Goal: Task Accomplishment & Management: Use online tool/utility

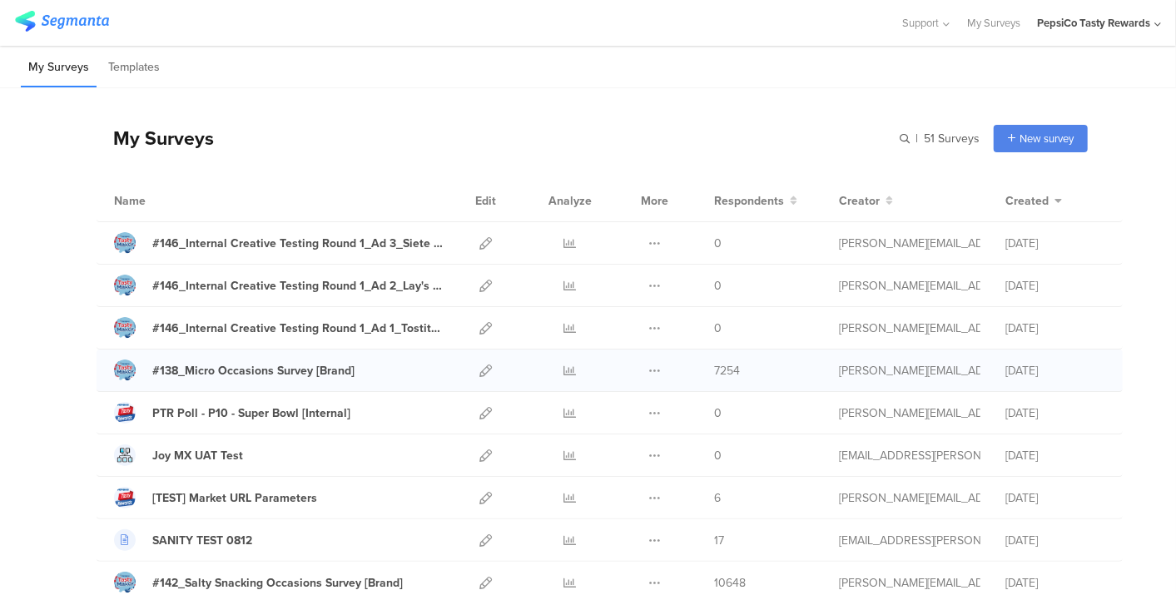
click at [549, 370] on div at bounding box center [570, 371] width 50 height 42
click at [564, 366] on icon at bounding box center [570, 371] width 12 height 12
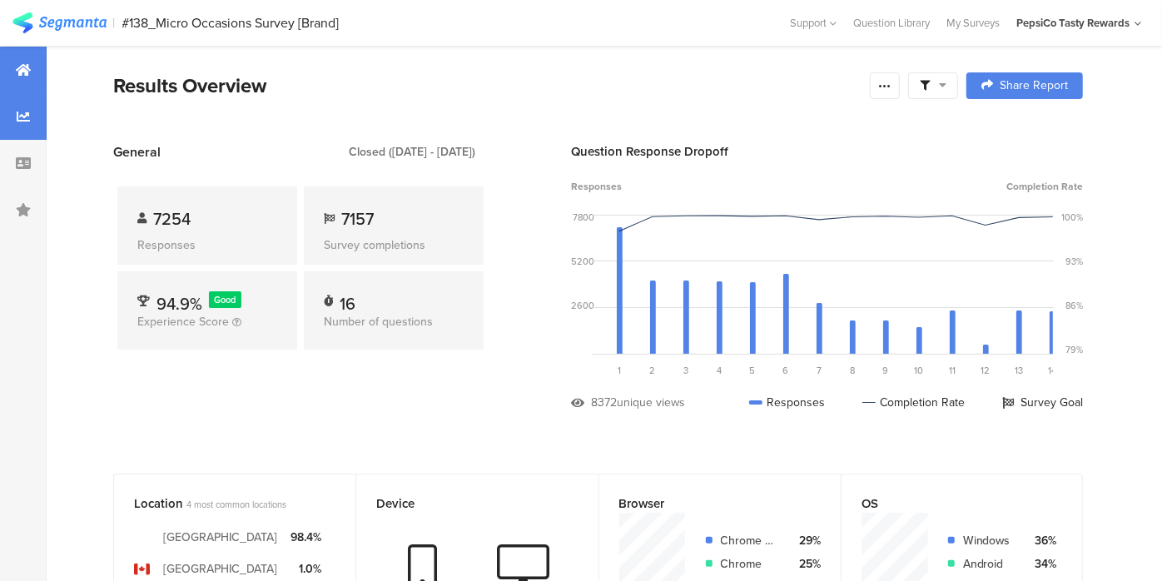
click at [34, 109] on div at bounding box center [23, 116] width 47 height 47
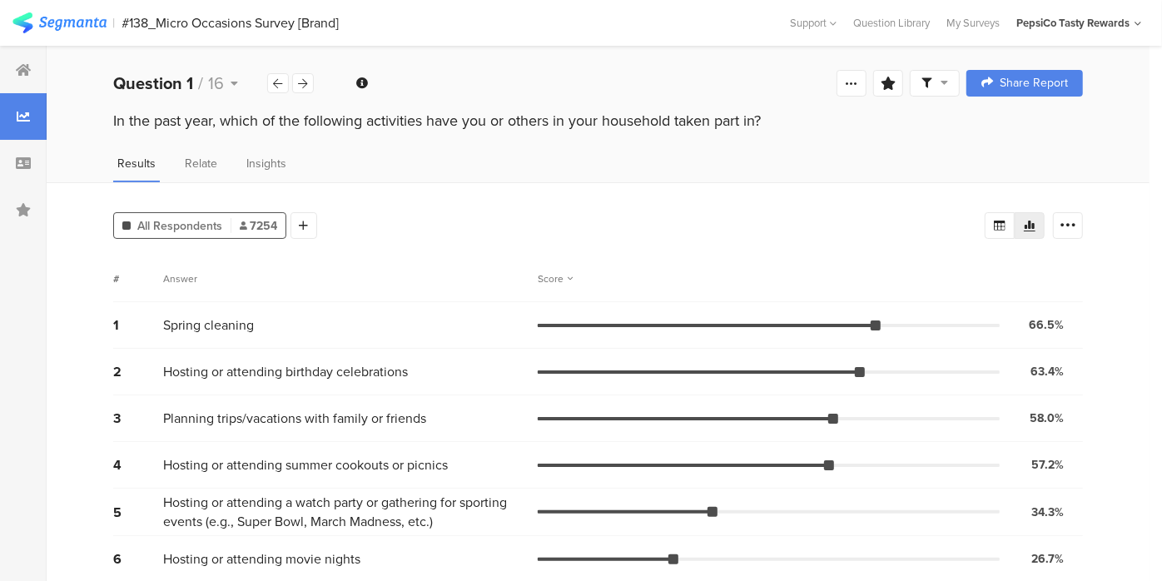
click at [263, 227] on span "7254" at bounding box center [258, 225] width 37 height 17
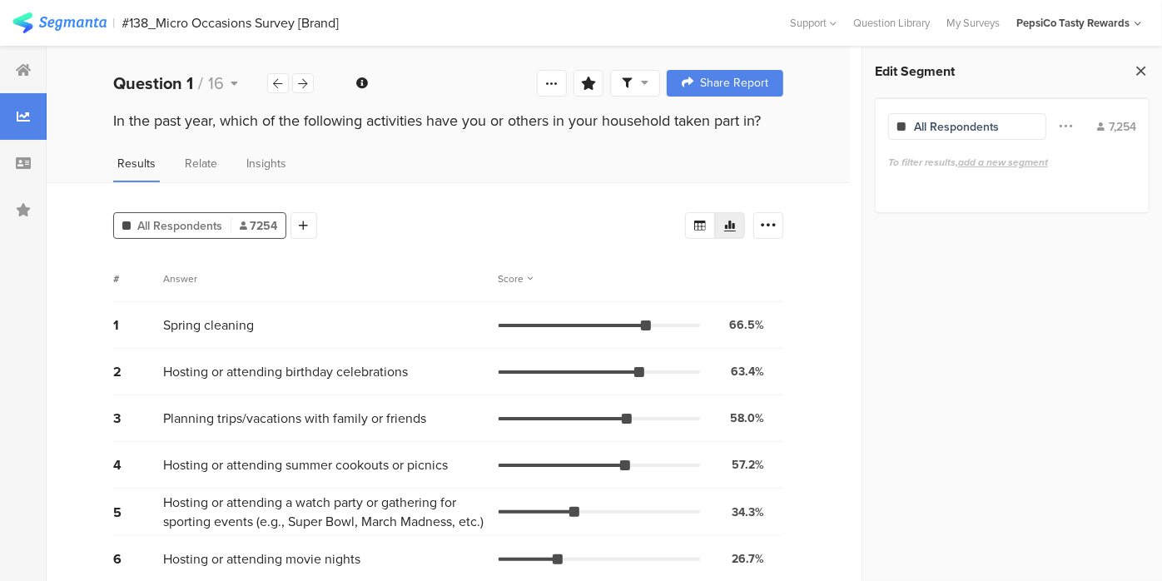
click at [1141, 68] on icon at bounding box center [1140, 70] width 17 height 23
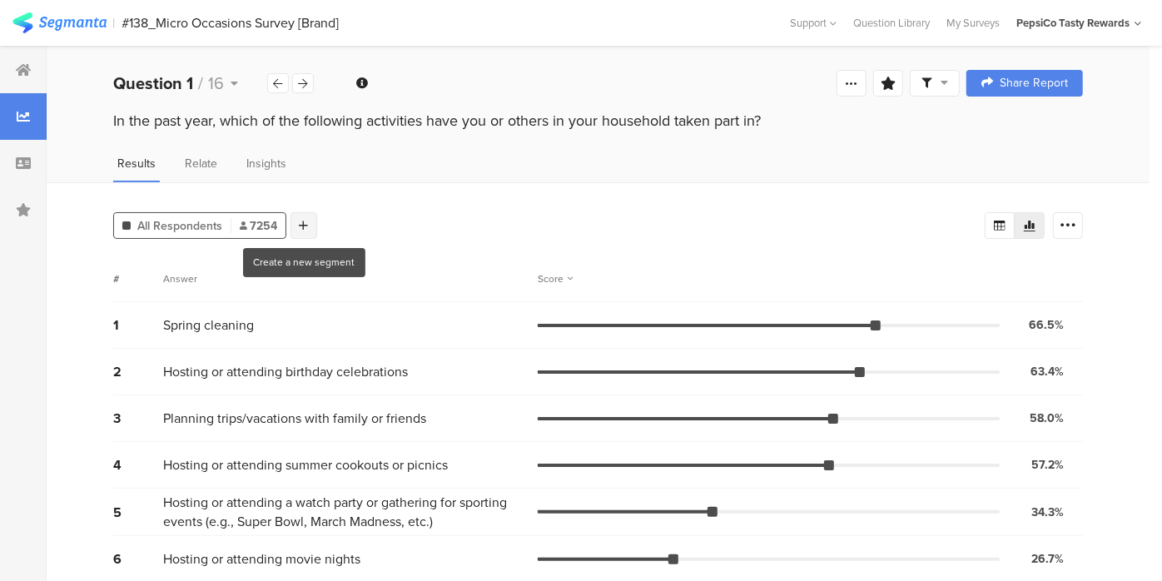
click at [306, 231] on div at bounding box center [303, 225] width 27 height 27
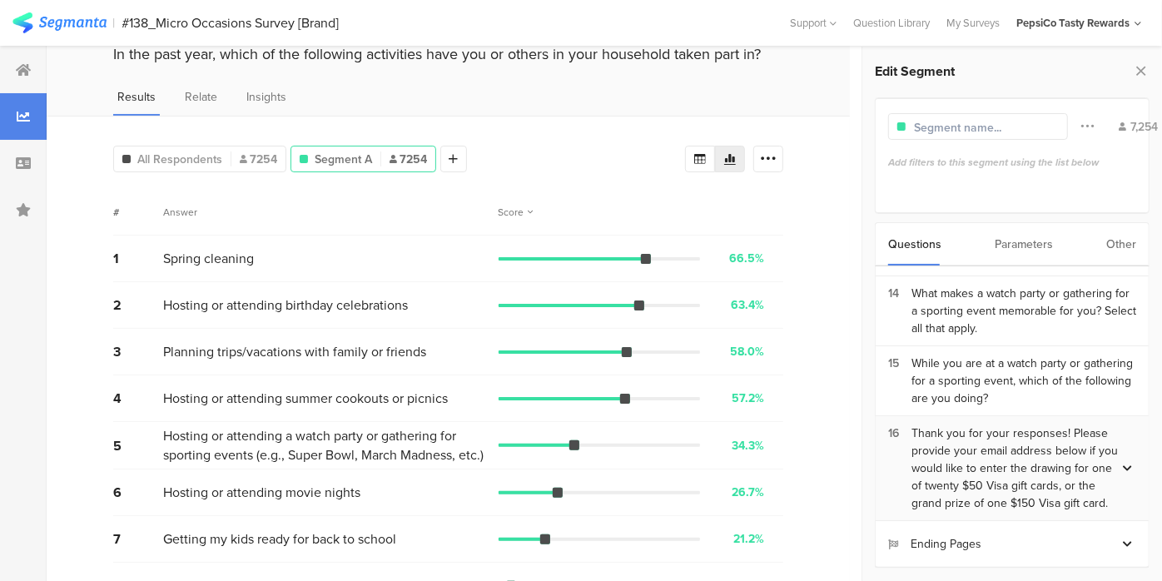
scroll to position [107, 0]
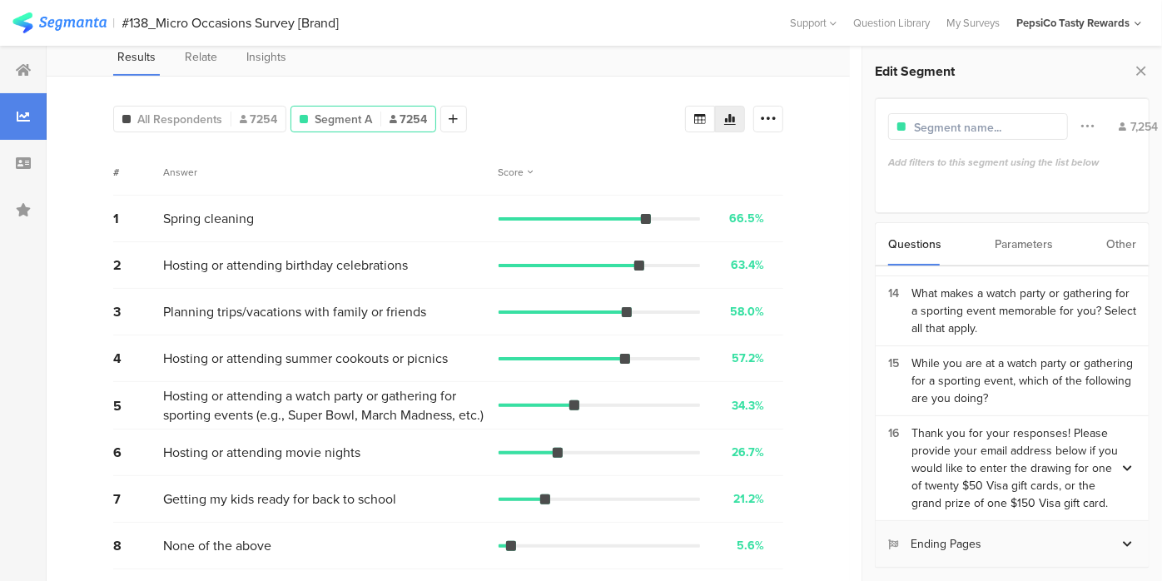
click at [1123, 544] on icon at bounding box center [1127, 544] width 9 height 10
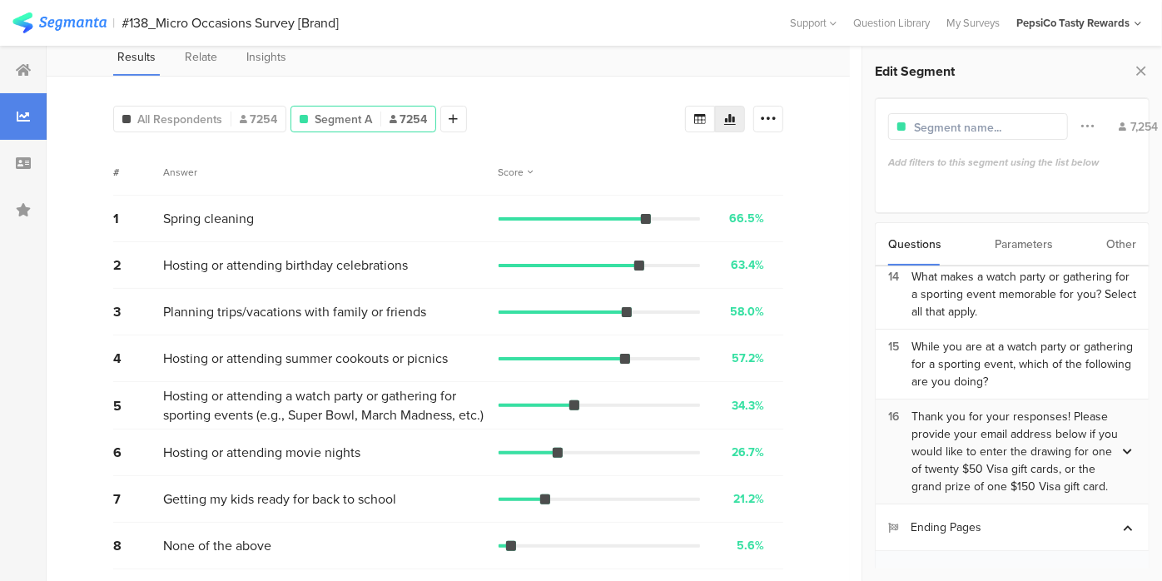
click at [1080, 426] on div "Thank you for your responses! Please provide your email address below if you wo…" at bounding box center [1014, 451] width 207 height 87
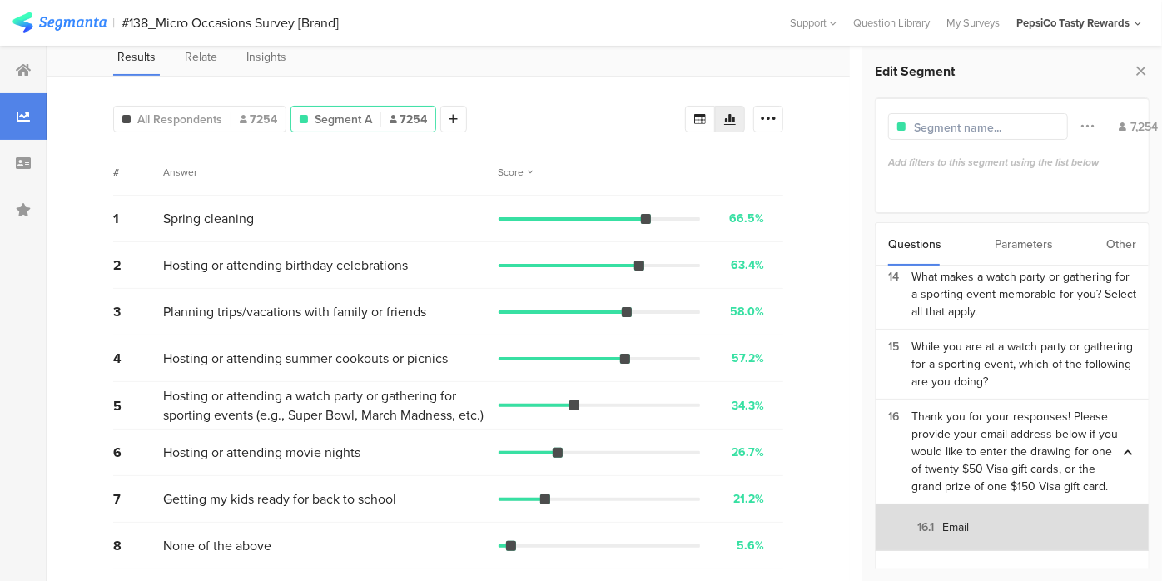
click at [1010, 536] on section "16.1 Email" at bounding box center [1012, 527] width 273 height 47
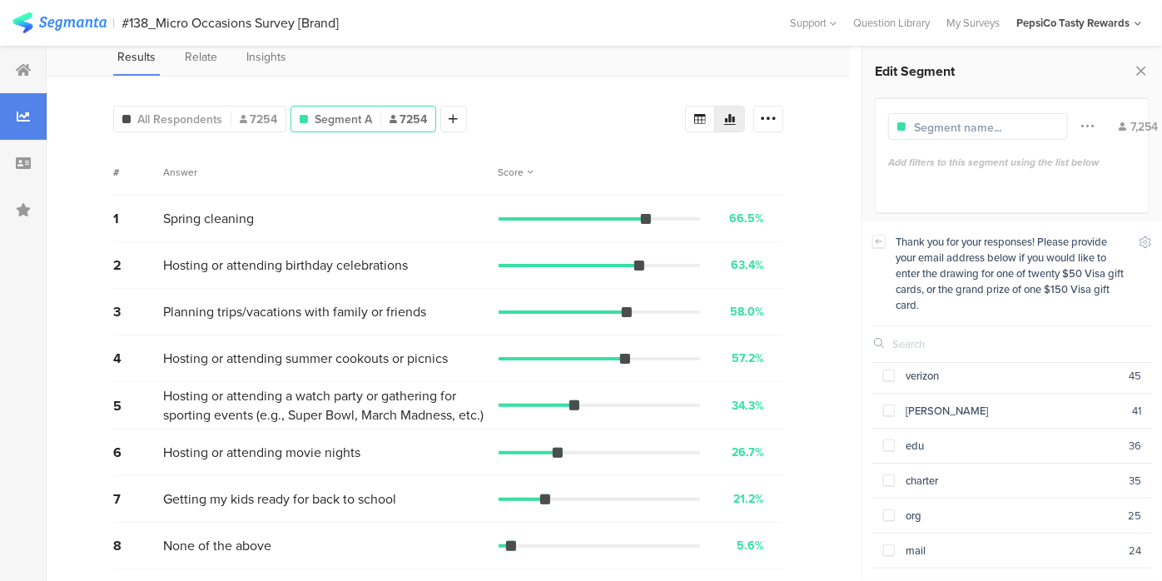
scroll to position [0, 0]
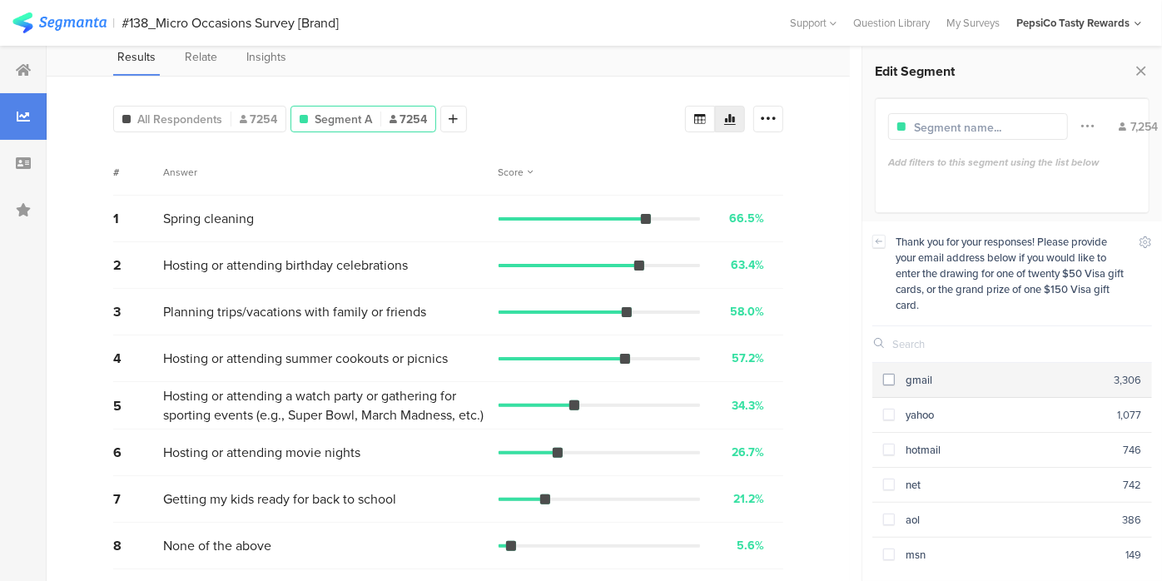
click at [891, 378] on span at bounding box center [889, 380] width 12 height 12
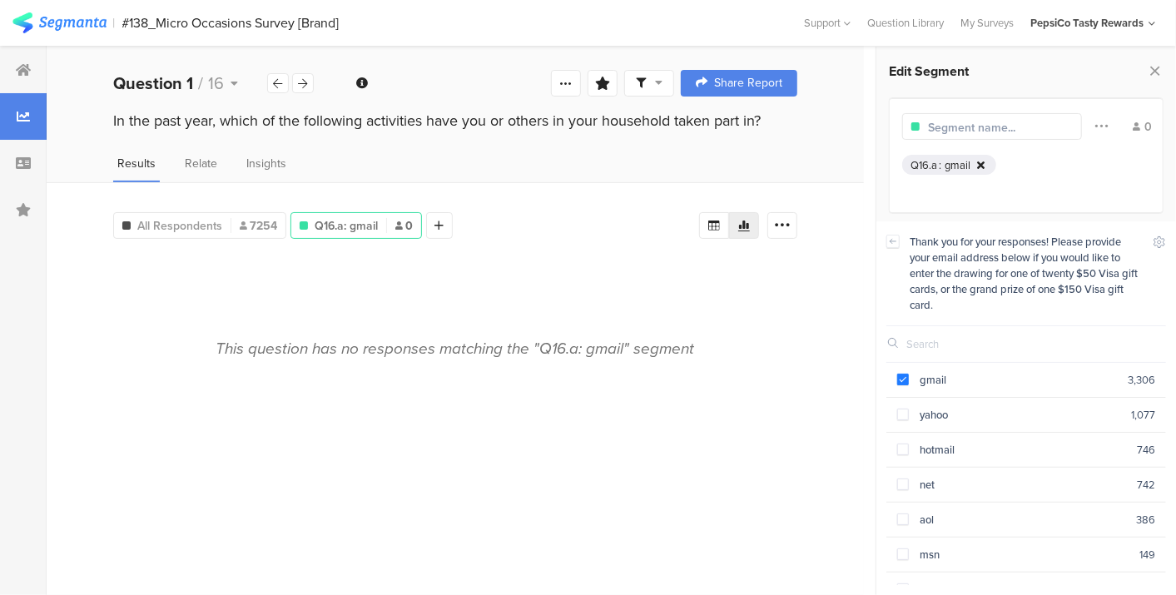
click at [980, 161] on icon at bounding box center [980, 165] width 7 height 11
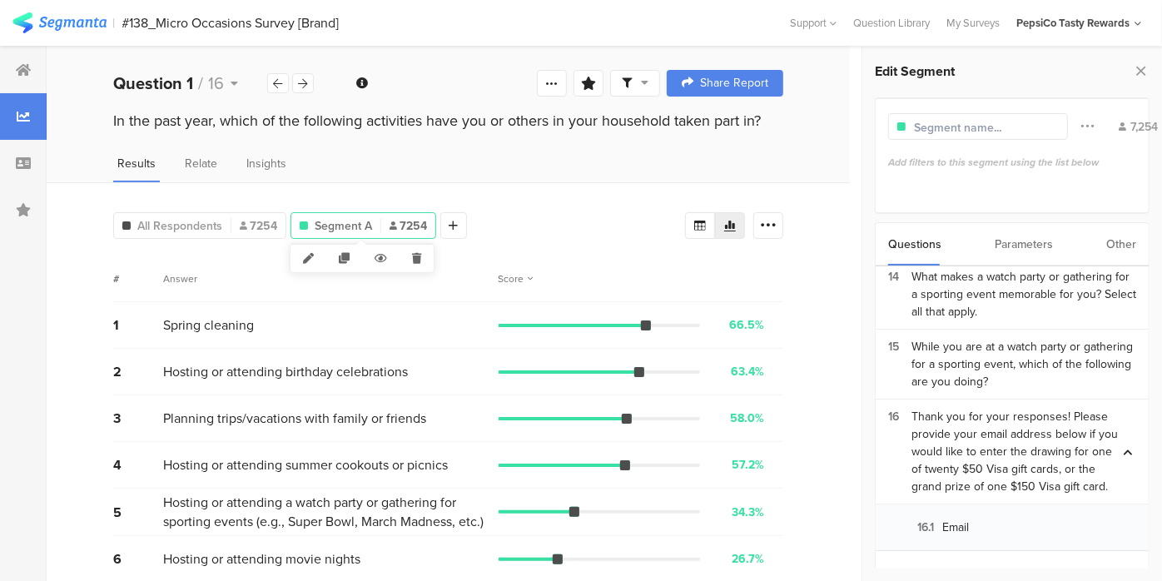
click at [345, 226] on span "Segment A" at bounding box center [343, 225] width 57 height 17
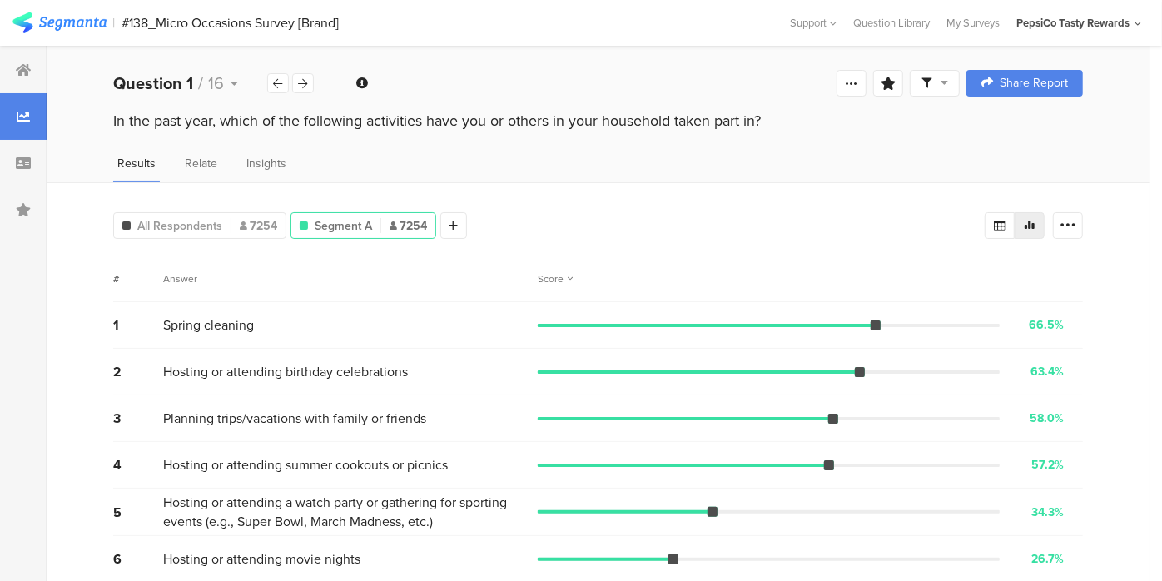
click at [332, 226] on span "Segment A" at bounding box center [343, 225] width 57 height 17
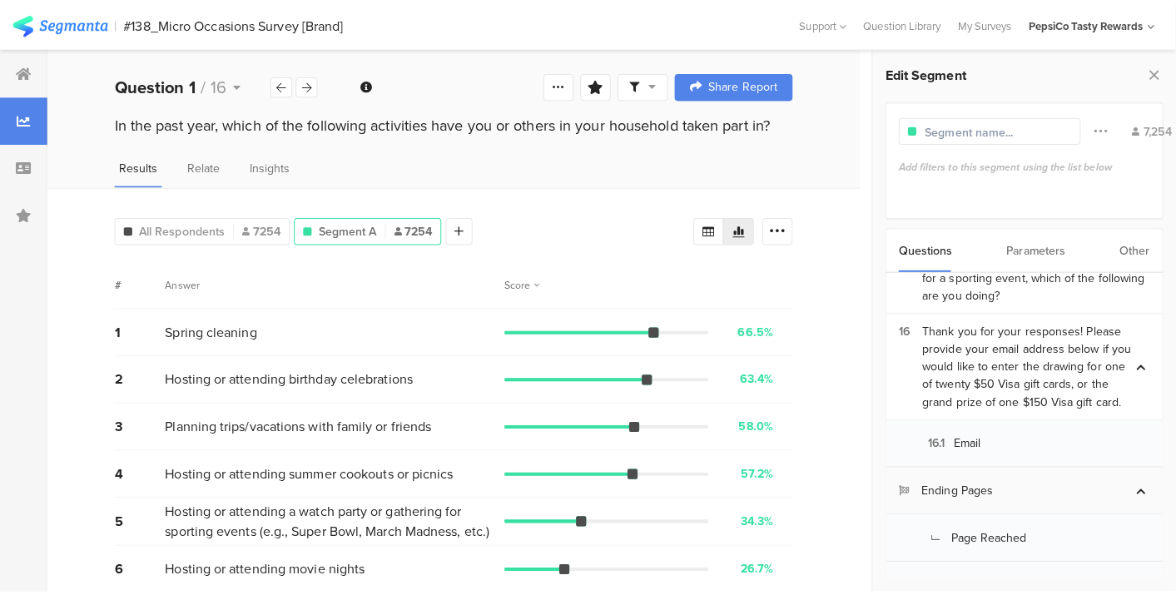
scroll to position [1073, 0]
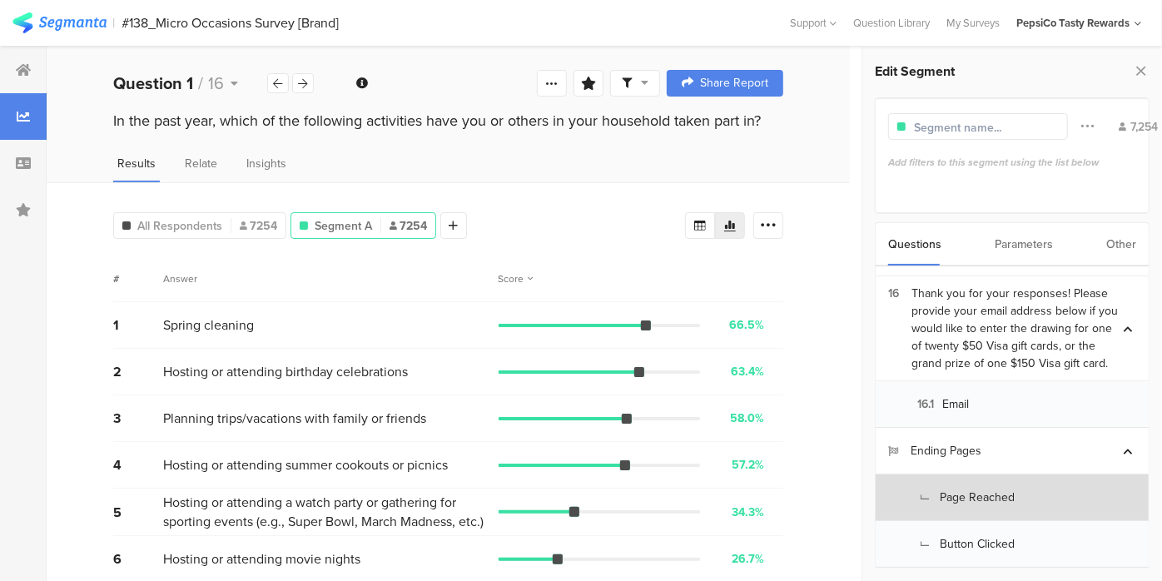
click at [1023, 497] on section "L Page Reached" at bounding box center [1012, 497] width 273 height 47
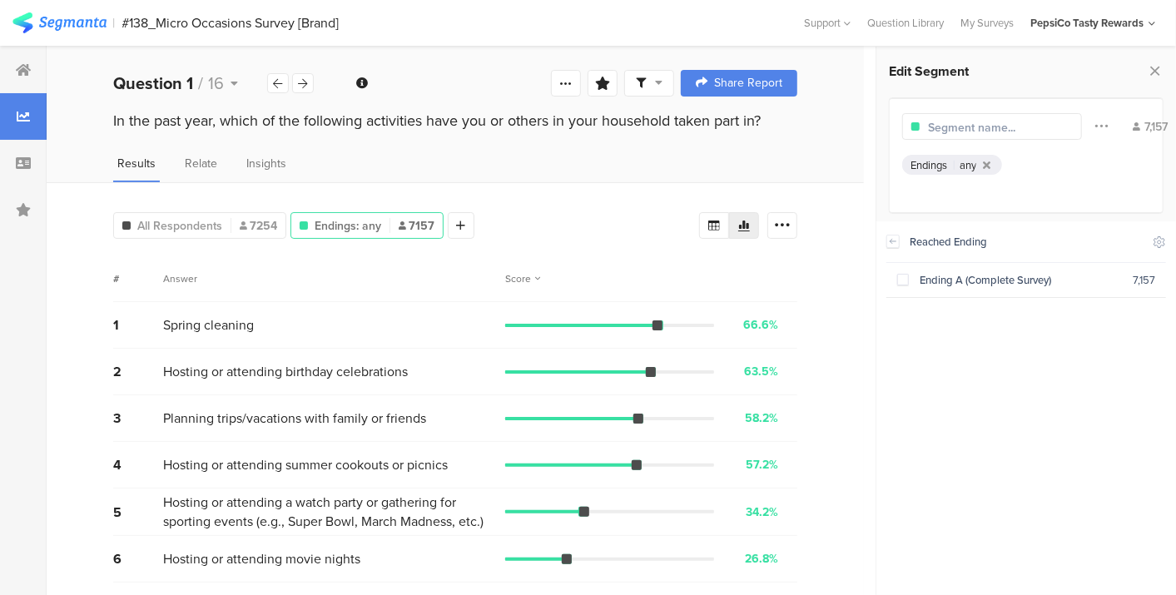
scroll to position [1073, 0]
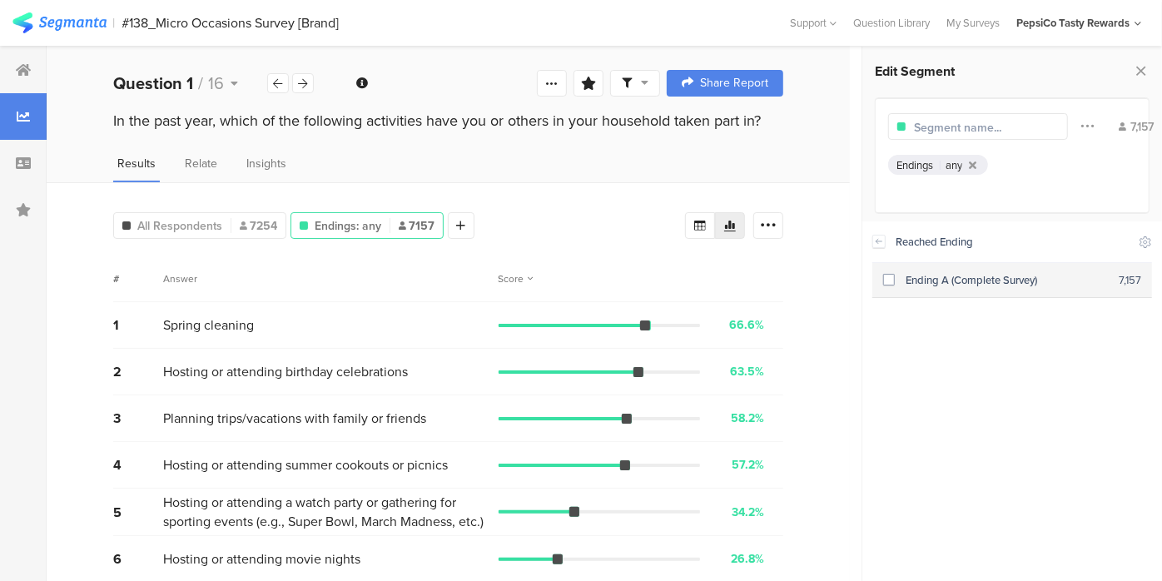
click at [892, 276] on span at bounding box center [889, 280] width 12 height 12
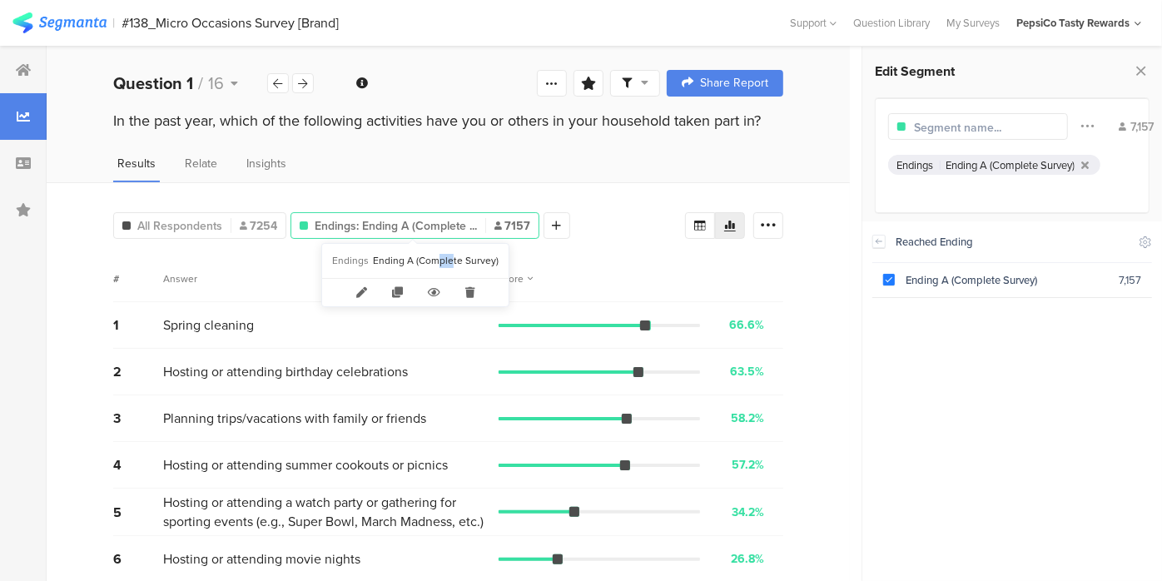
click at [449, 274] on div "Endings Ending A (Complete Survey)" at bounding box center [415, 261] width 186 height 34
drag, startPoint x: 449, startPoint y: 274, endPoint x: 467, endPoint y: 289, distance: 23.0
click at [467, 289] on icon at bounding box center [470, 292] width 34 height 27
